Goal: Contribute content

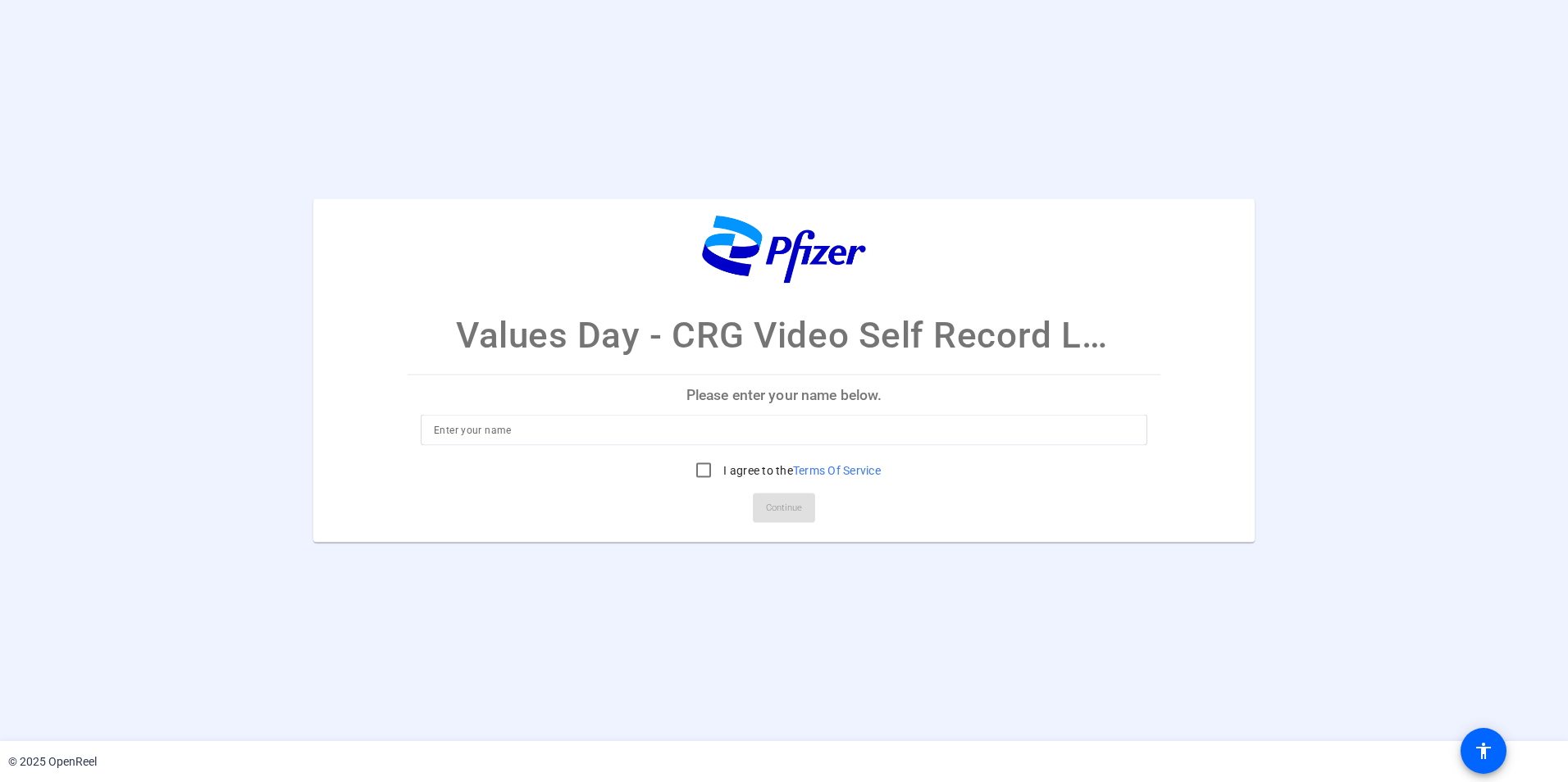
click at [532, 439] on input at bounding box center [783, 430] width 700 height 19
type input "[PERSON_NAME] test"
click at [702, 486] on input "I agree to the Terms Of Service" at bounding box center [704, 469] width 33 height 33
checkbox input "true"
click at [781, 520] on span "Continue" at bounding box center [783, 507] width 36 height 24
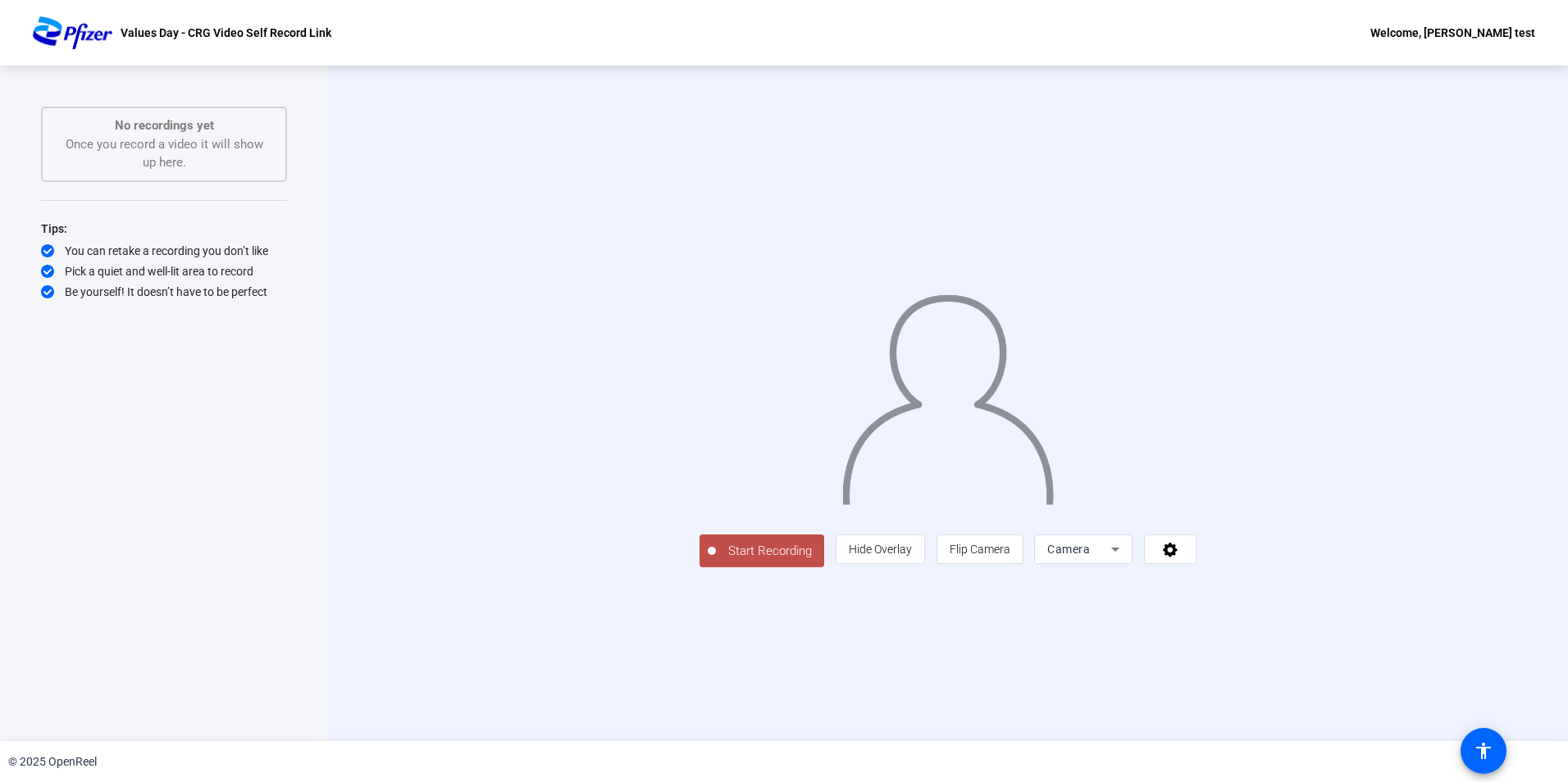
click at [716, 560] on span "Start Recording" at bounding box center [770, 551] width 108 height 18
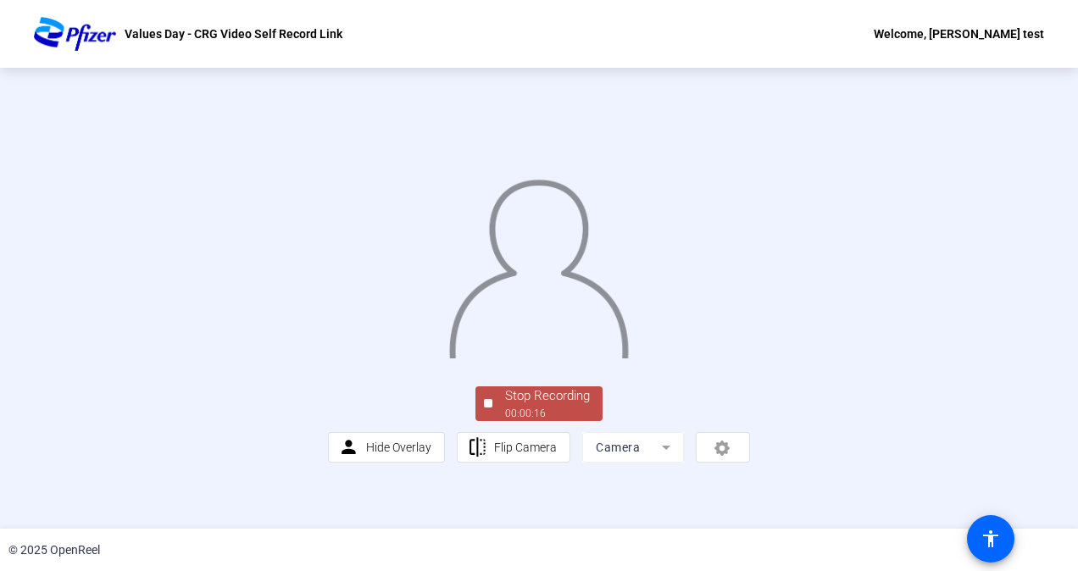
scroll to position [90, 0]
click at [522, 406] on div "Stop Recording" at bounding box center [547, 395] width 85 height 19
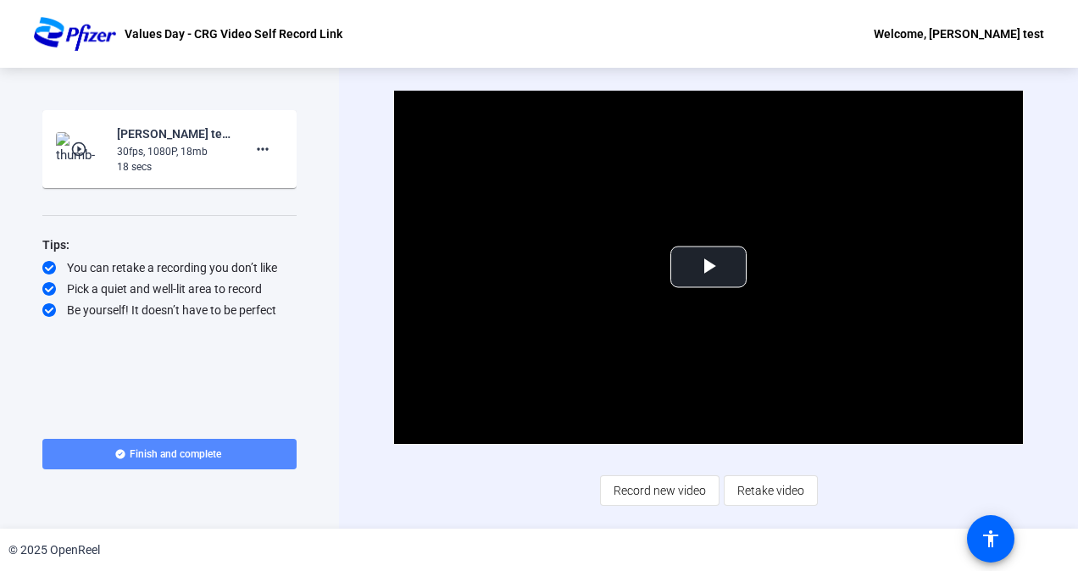
click at [208, 452] on span "Finish and complete" at bounding box center [175, 454] width 91 height 14
